Goal: Communication & Community: Answer question/provide support

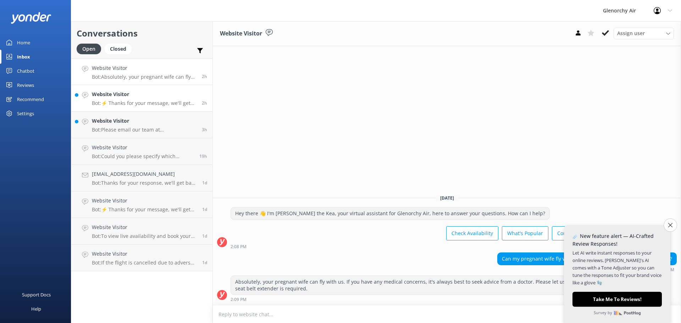
click at [117, 95] on h4 "Website Visitor" at bounding box center [144, 94] width 105 height 8
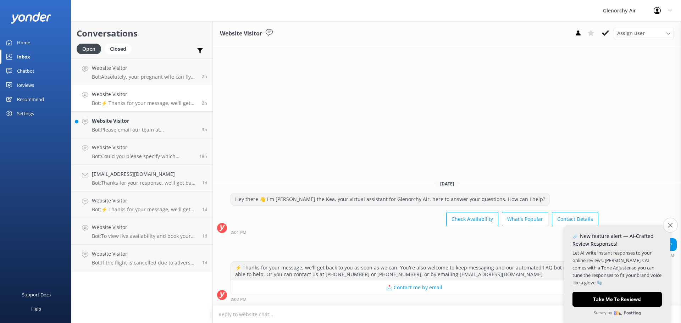
click at [671, 221] on button "Close survey" at bounding box center [669, 225] width 15 height 15
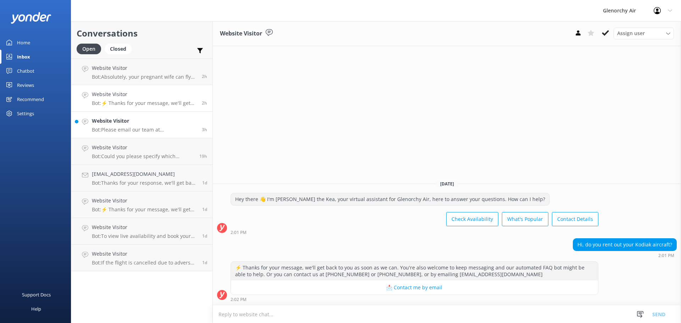
click at [134, 116] on link "Website Visitor Bot: Please email our team at [EMAIL_ADDRESS][DOMAIN_NAME] with…" at bounding box center [141, 125] width 141 height 27
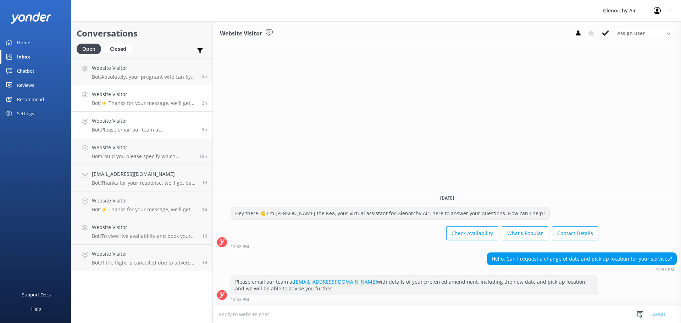
click at [142, 101] on p "Bot: ⚡ Thanks for your message, we'll get back to you as soon as we can. You're…" at bounding box center [144, 103] width 105 height 6
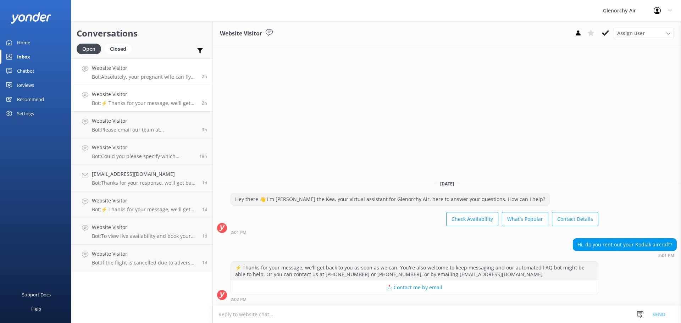
click at [146, 78] on p "Bot: Absolutely, your pregnant wife can fly with us. If you have any medical co…" at bounding box center [144, 77] width 105 height 6
